Goal: Task Accomplishment & Management: Complete application form

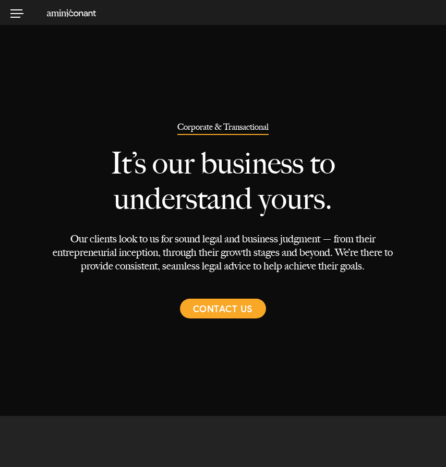
select select "Austin"
select select "Business and Civil Litigation"
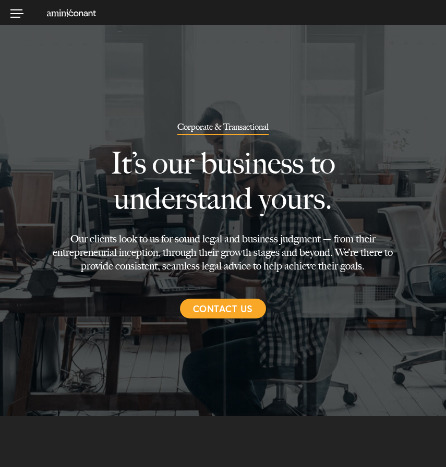
click at [209, 316] on span "Contact Us" at bounding box center [223, 309] width 60 height 20
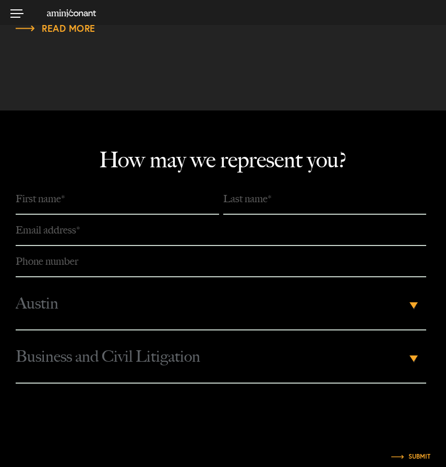
scroll to position [3368, 0]
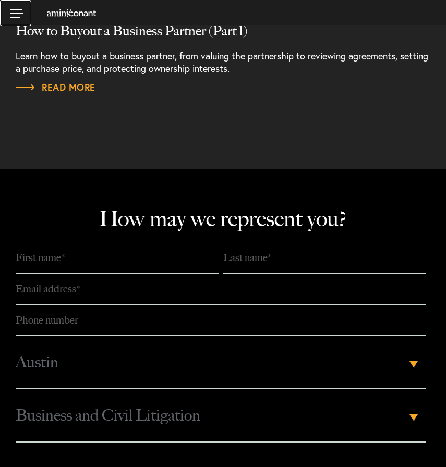
click at [5, 10] on link at bounding box center [15, 13] width 31 height 26
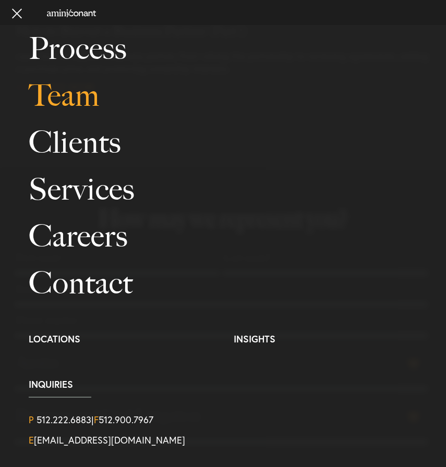
click at [66, 104] on link "Team" at bounding box center [233, 95] width 409 height 47
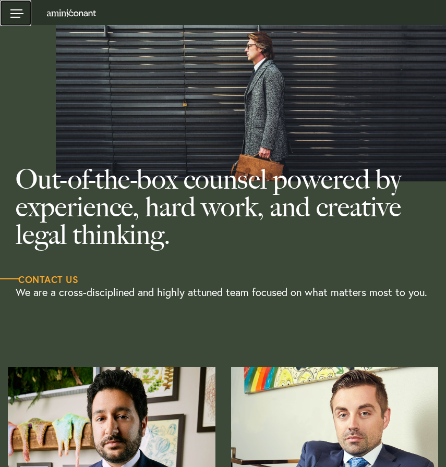
click at [16, 9] on link at bounding box center [15, 13] width 31 height 26
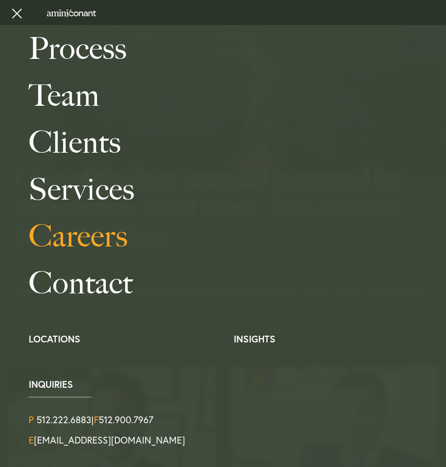
click at [56, 222] on link "Careers" at bounding box center [233, 236] width 409 height 47
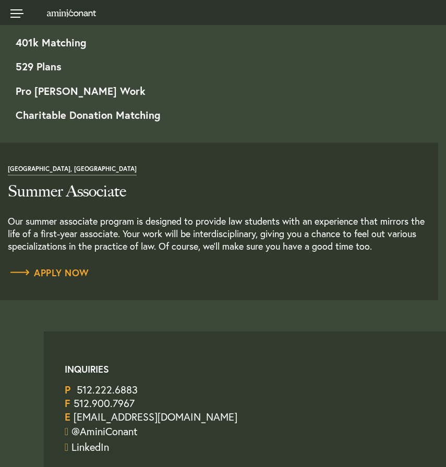
scroll to position [1129, 0]
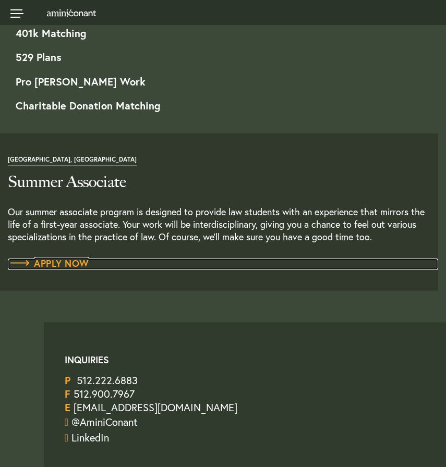
click at [62, 259] on span "Apply Now" at bounding box center [48, 263] width 81 height 9
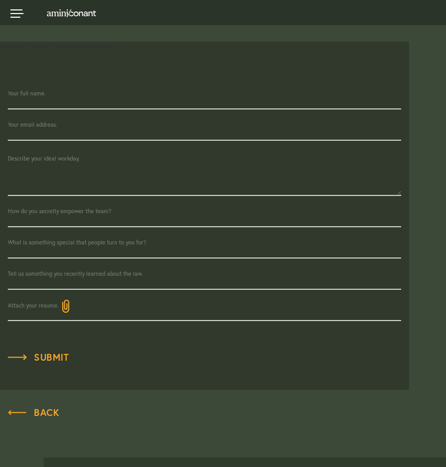
scroll to position [235, 0]
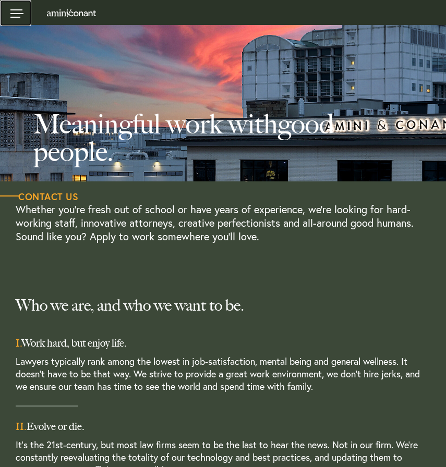
click at [17, 13] on link at bounding box center [15, 13] width 31 height 26
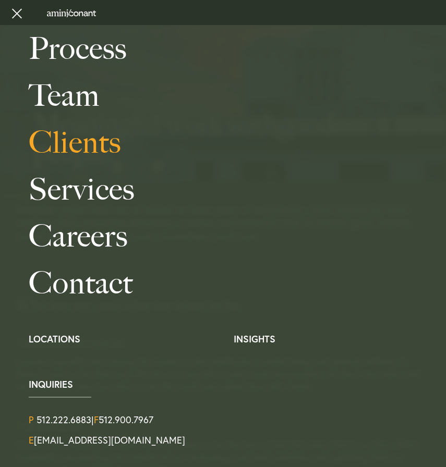
click at [55, 119] on link "Clients" at bounding box center [233, 142] width 409 height 47
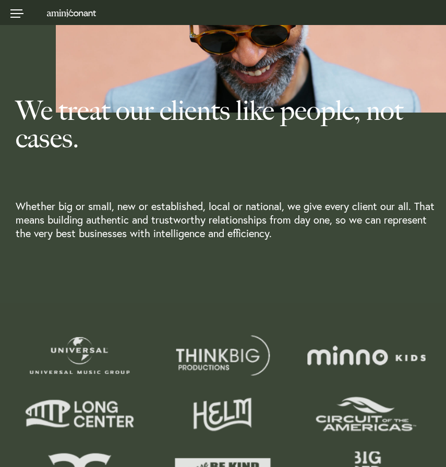
scroll to position [59, 0]
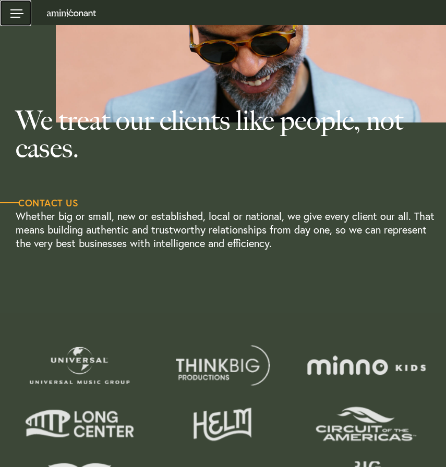
click at [23, 19] on link at bounding box center [15, 13] width 31 height 26
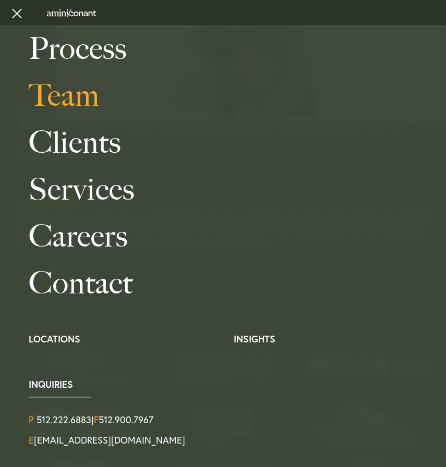
click at [48, 101] on link "Team" at bounding box center [233, 95] width 409 height 47
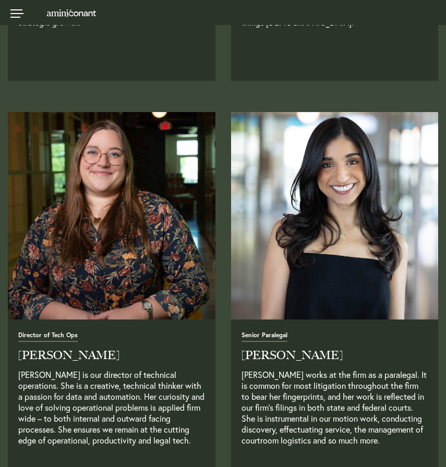
scroll to position [2747, 0]
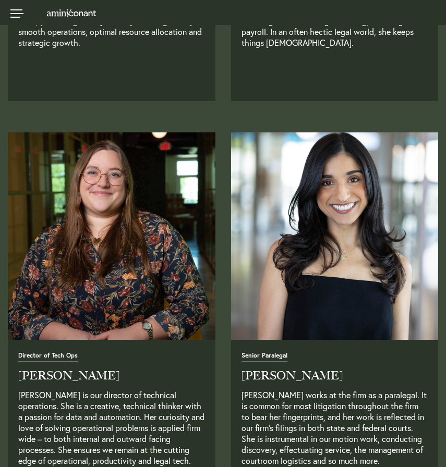
click at [350, 236] on img at bounding box center [334, 235] width 217 height 217
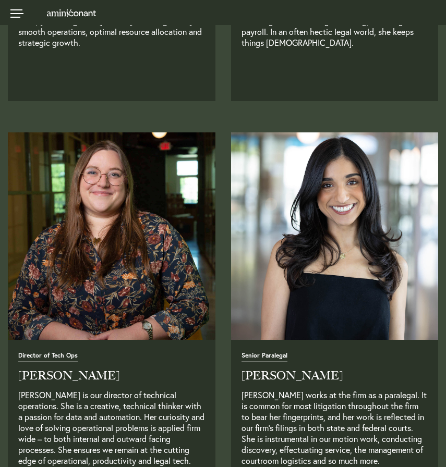
click at [288, 365] on div "Senior Paralegal [PERSON_NAME] [PERSON_NAME] works at the firm as a paralegal. …" at bounding box center [335, 429] width 208 height 179
click at [288, 377] on h2 "[PERSON_NAME]" at bounding box center [334, 375] width 187 height 11
click at [264, 375] on h2 "[PERSON_NAME]" at bounding box center [334, 375] width 187 height 11
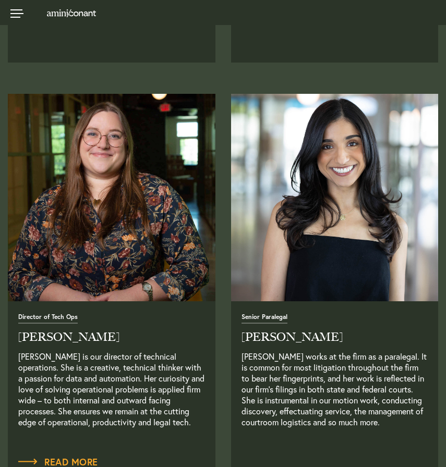
scroll to position [2836, 0]
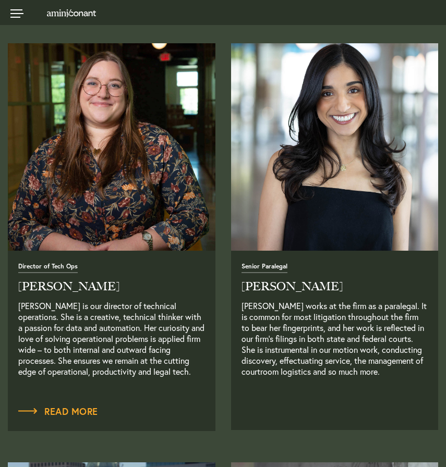
click at [288, 219] on img at bounding box center [334, 146] width 217 height 217
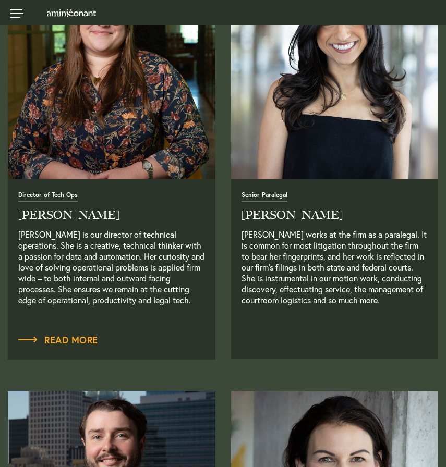
scroll to position [2894, 0]
